Goal: Navigation & Orientation: Find specific page/section

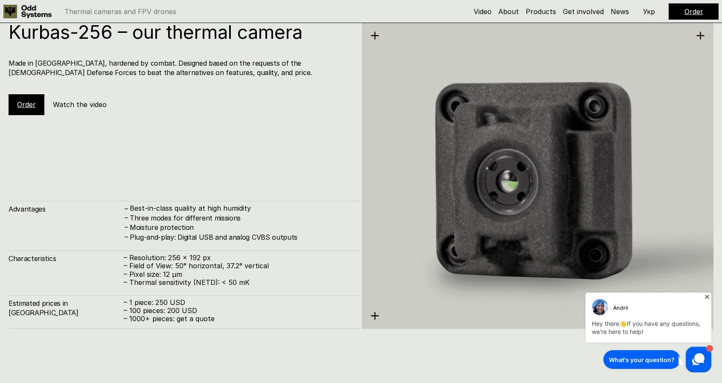
scroll to position [1178, 0]
click at [15, 102] on div "Order" at bounding box center [27, 104] width 36 height 20
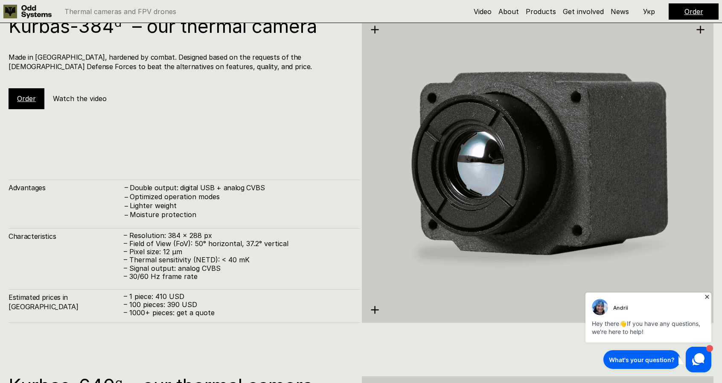
scroll to position [1562, 0]
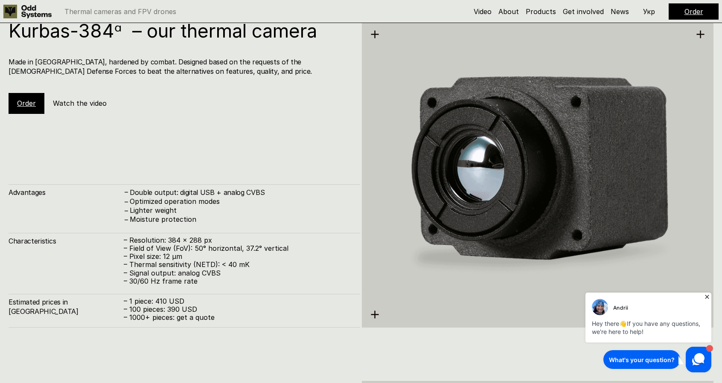
click at [35, 104] on div "Order" at bounding box center [27, 103] width 36 height 20
click at [31, 105] on link "Order" at bounding box center [26, 103] width 19 height 9
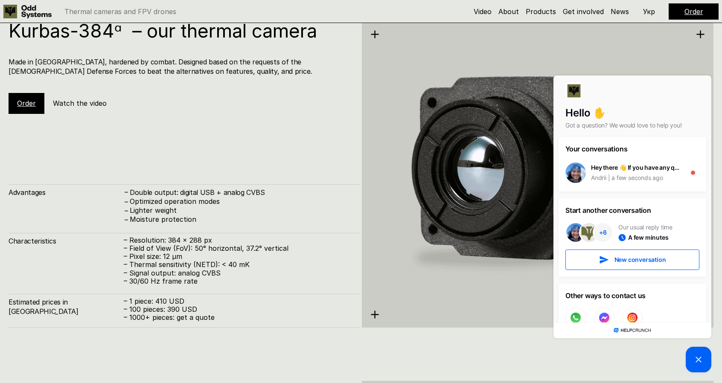
click at [646, 11] on p "Укр" at bounding box center [649, 11] width 12 height 7
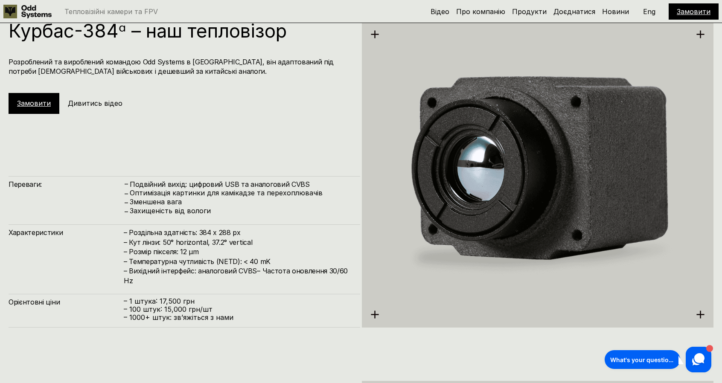
click at [647, 12] on p "Eng" at bounding box center [649, 11] width 12 height 7
